Goal: Transaction & Acquisition: Subscribe to service/newsletter

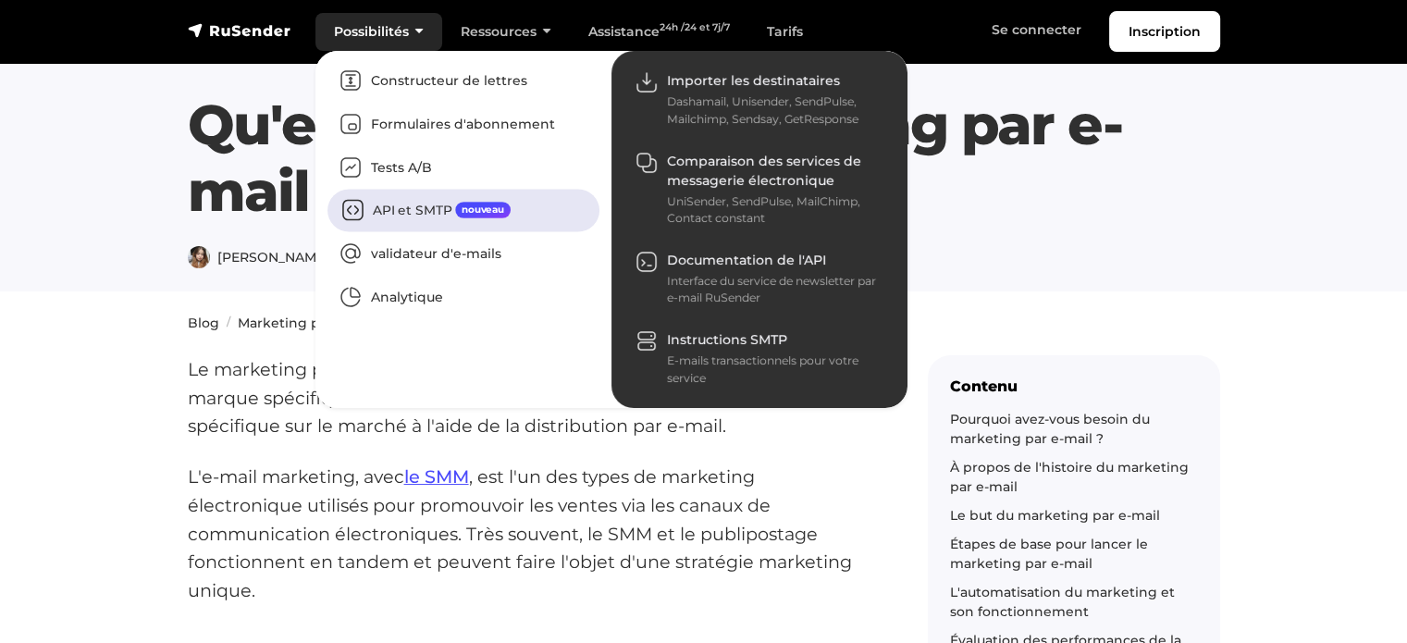
click at [403, 199] on link "API et SMTP nouveau" at bounding box center [463, 211] width 272 height 43
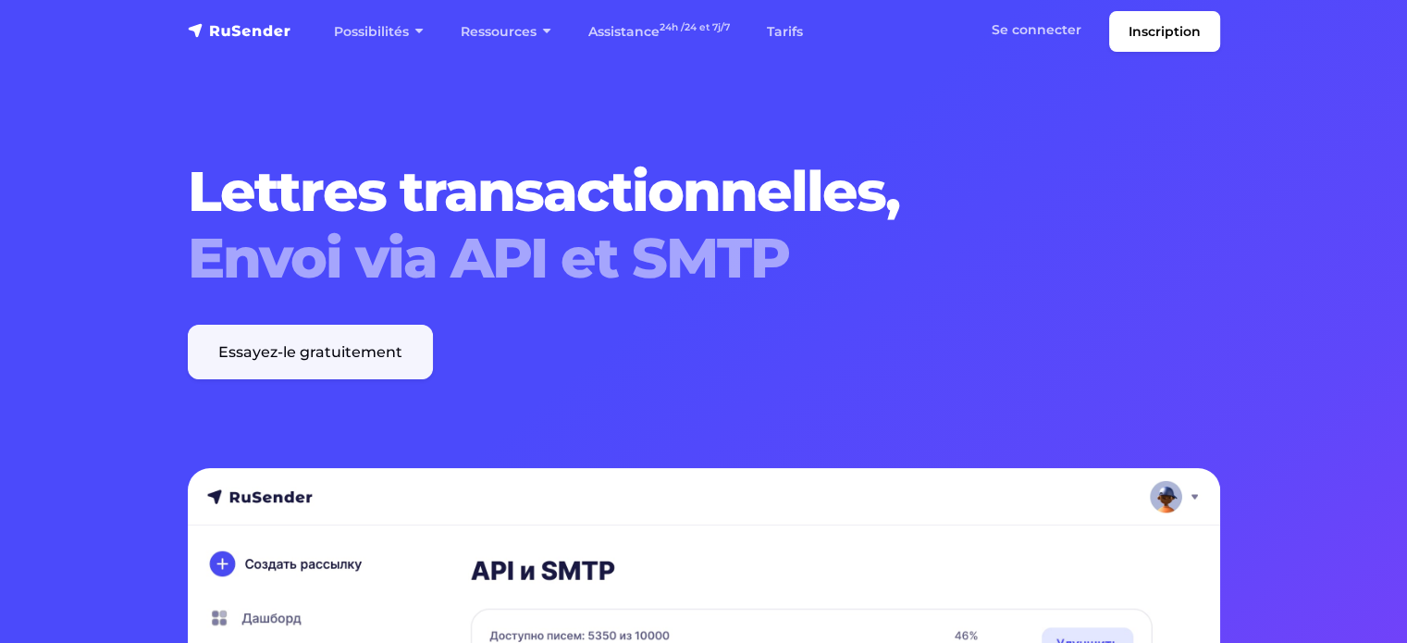
click at [311, 350] on font "Essayez-le gratuitement" at bounding box center [310, 352] width 184 height 18
